Goal: Task Accomplishment & Management: Use online tool/utility

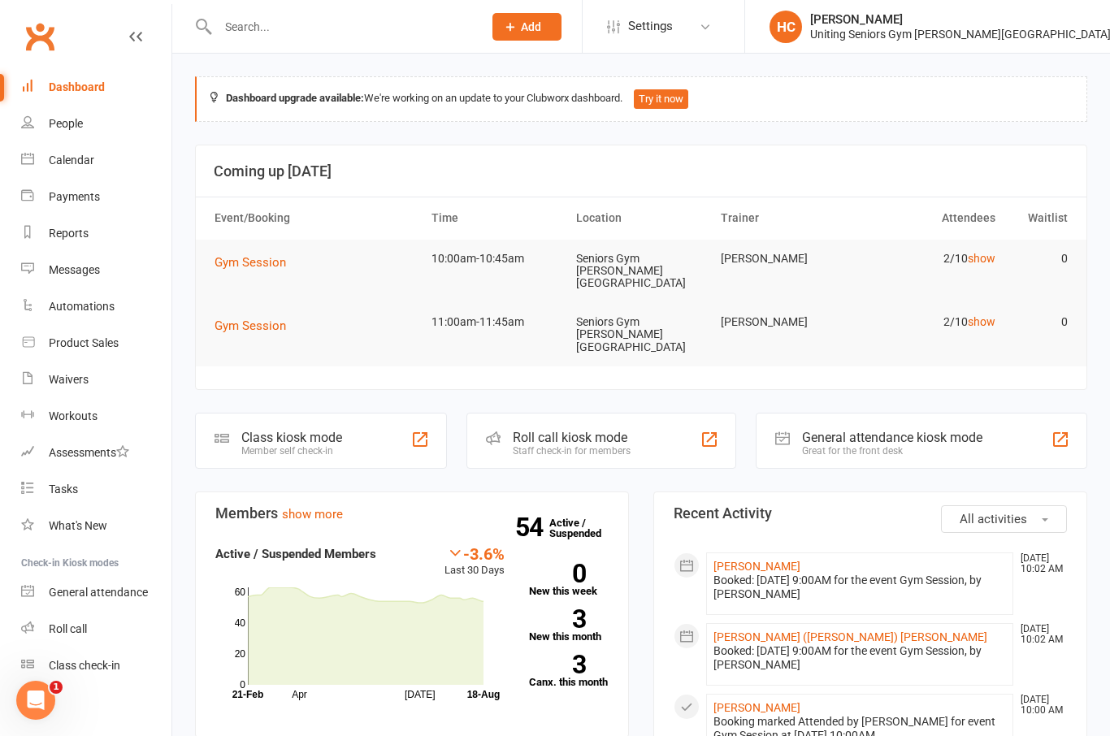
click at [276, 259] on span "Gym Session" at bounding box center [251, 262] width 72 height 15
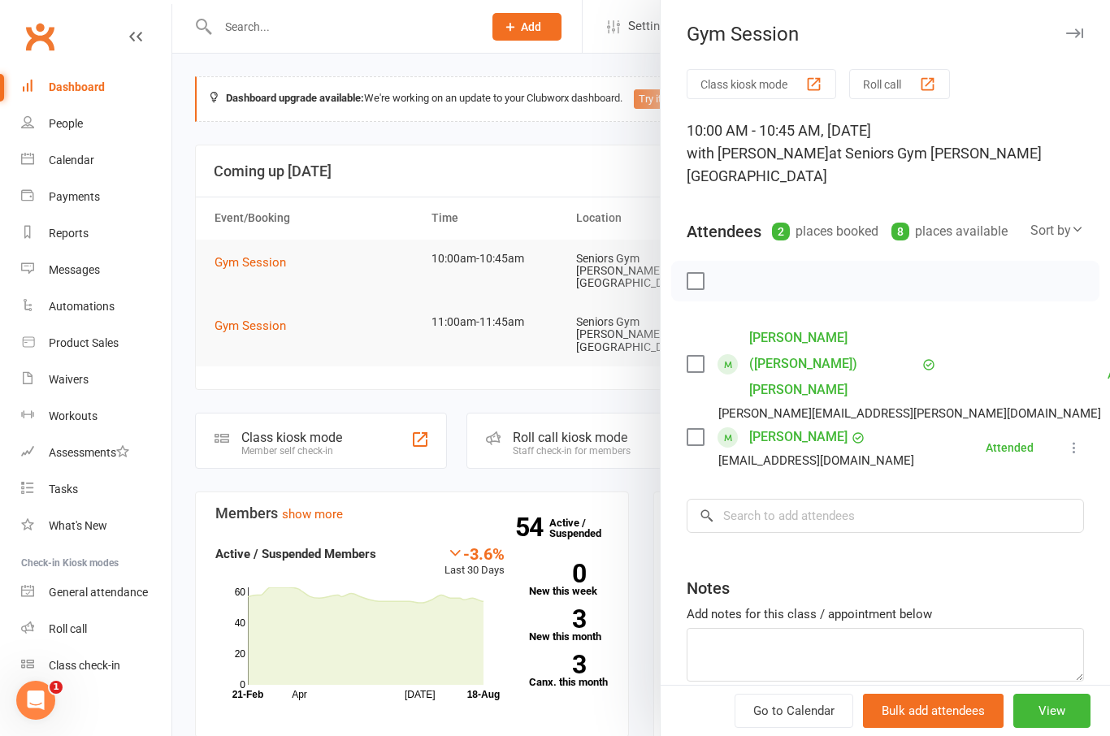
click at [267, 315] on div at bounding box center [641, 368] width 938 height 736
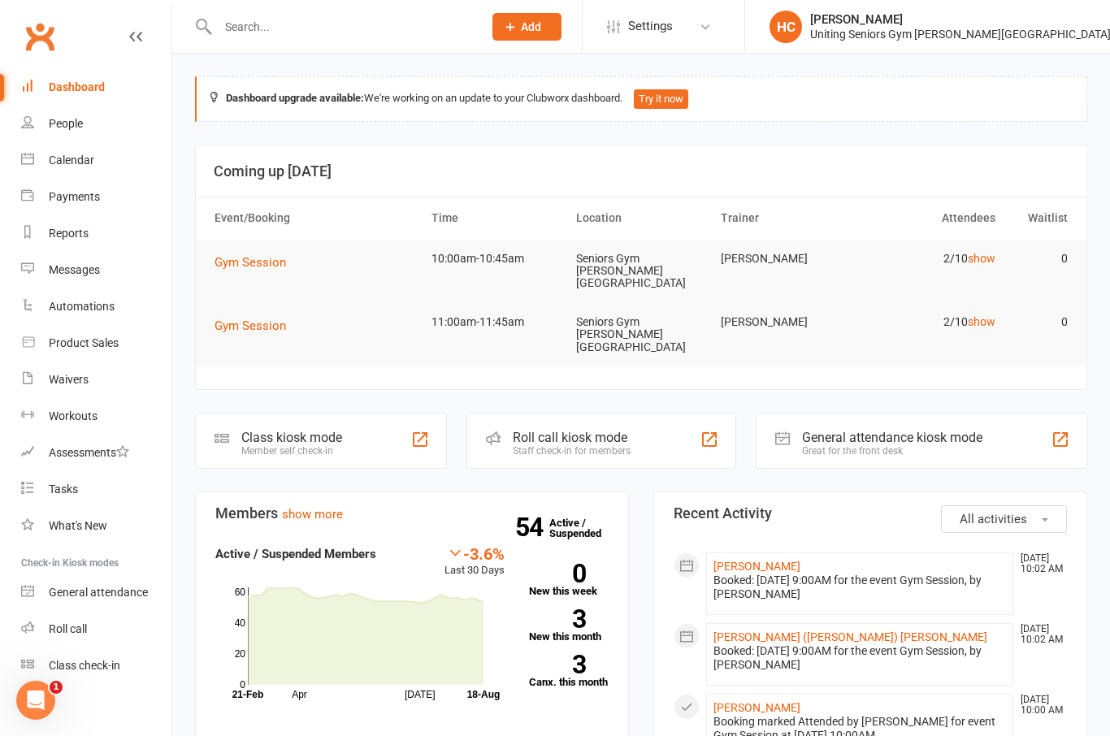
click at [264, 319] on span "Gym Session" at bounding box center [251, 326] width 72 height 15
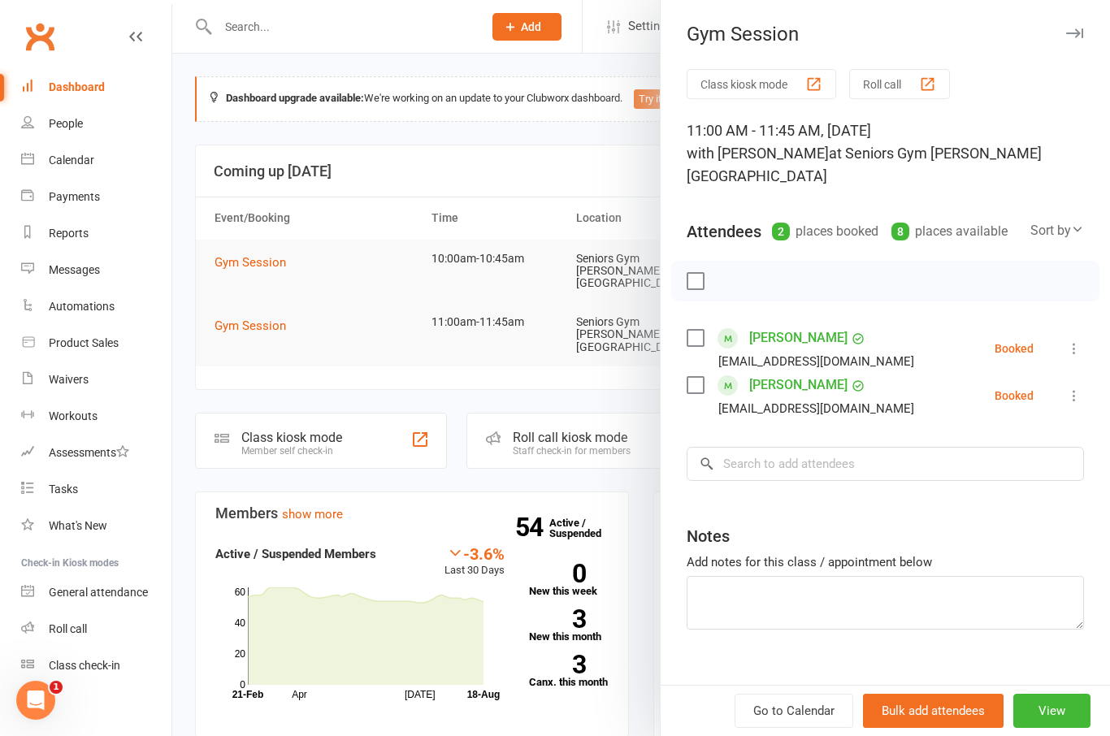
click at [353, 302] on div at bounding box center [641, 368] width 938 height 736
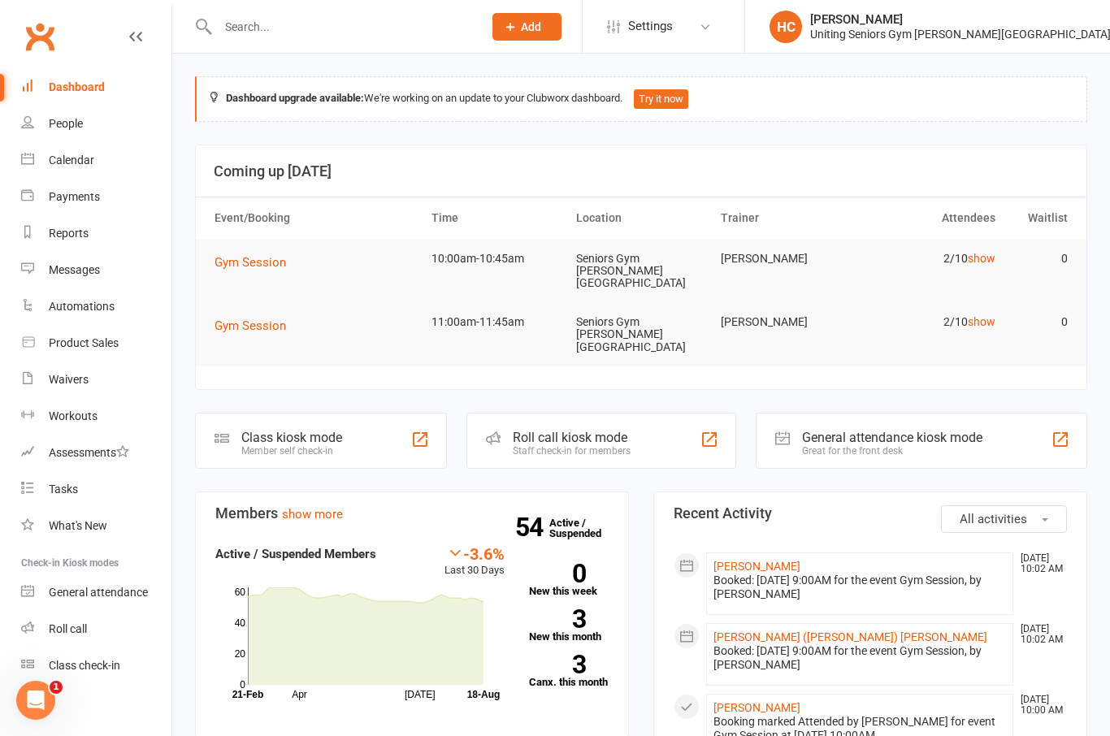
click at [47, 622] on link "Roll call" at bounding box center [96, 629] width 150 height 37
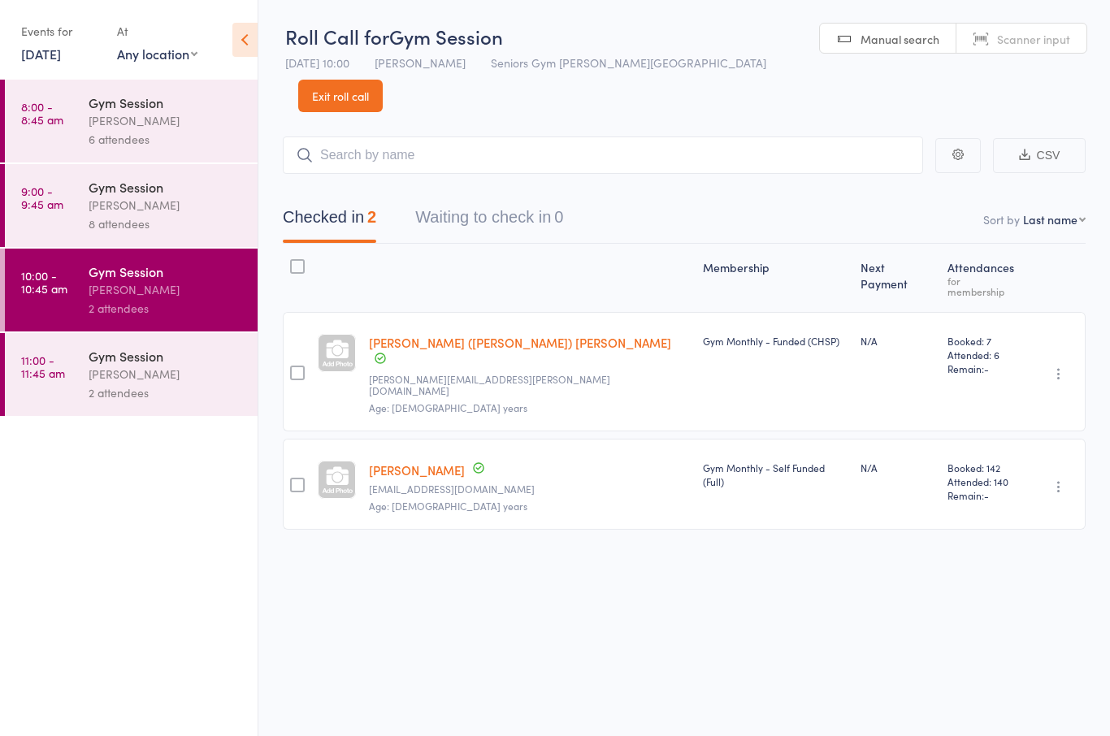
click at [173, 184] on div "Gym Session" at bounding box center [166, 187] width 155 height 18
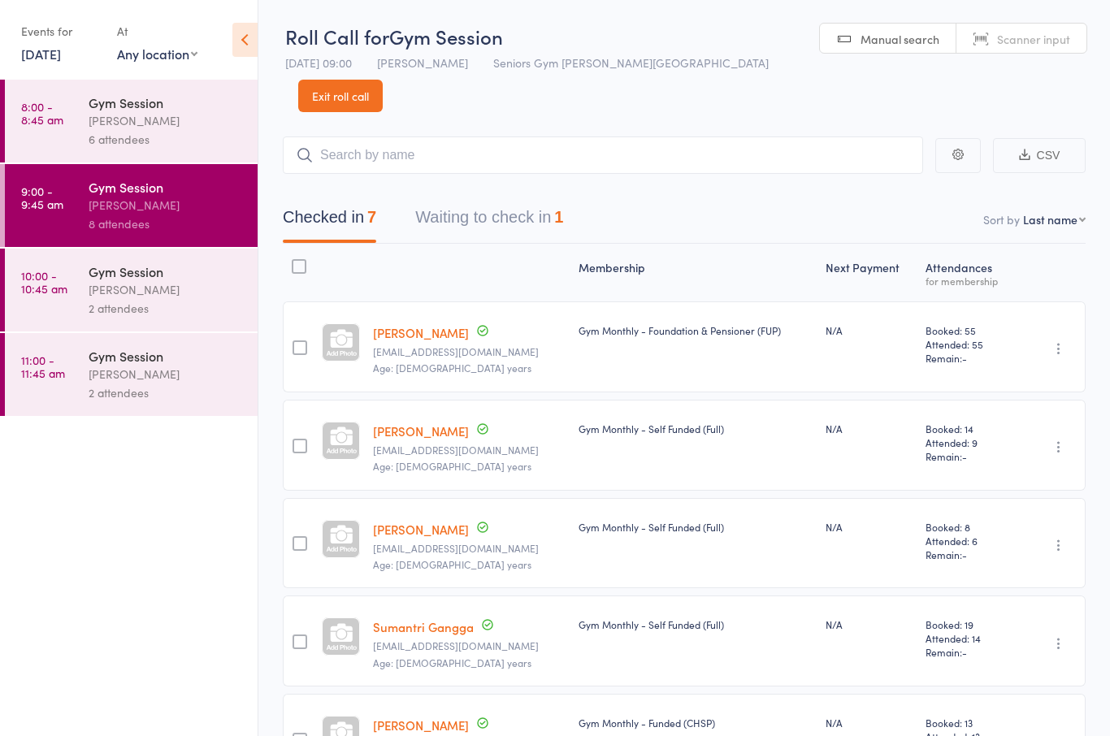
click at [85, 296] on link "10:00 - 10:45 am Gym Session Hugo Chan 2 attendees" at bounding box center [131, 290] width 253 height 83
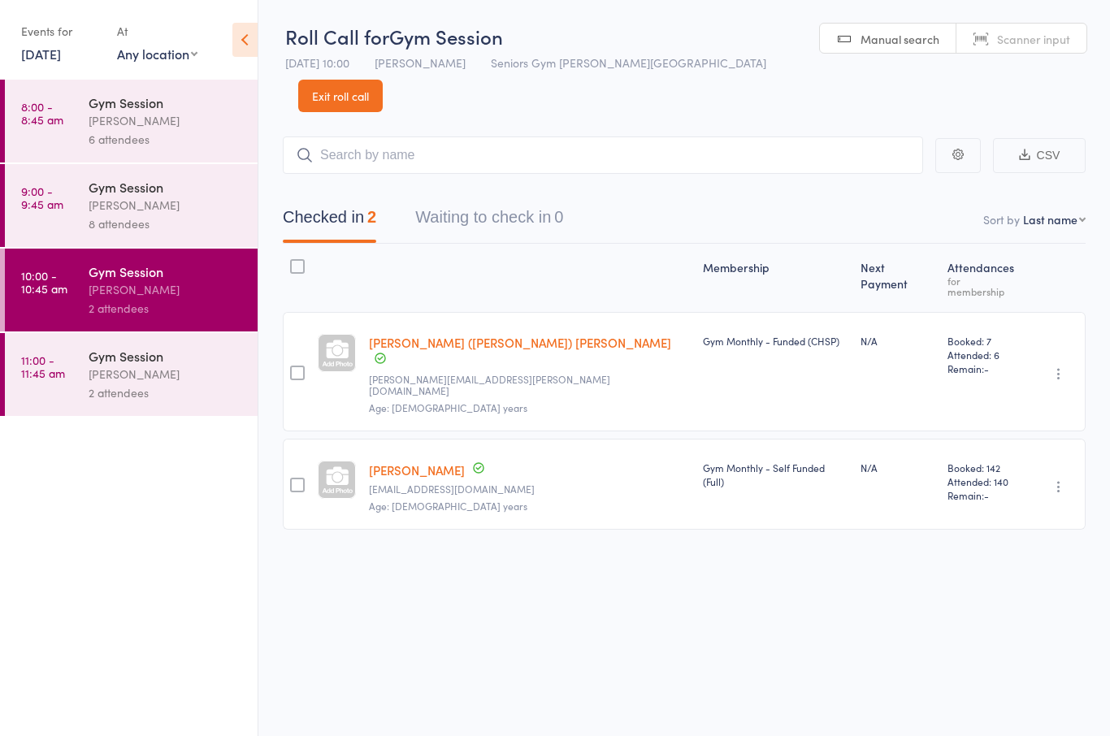
click at [108, 358] on div "Gym Session" at bounding box center [166, 356] width 155 height 18
click at [73, 385] on link "11:00 - 11:45 am Gym Session Hugo Chan 2 attendees" at bounding box center [131, 374] width 253 height 83
